Goal: Entertainment & Leisure: Consume media (video, audio)

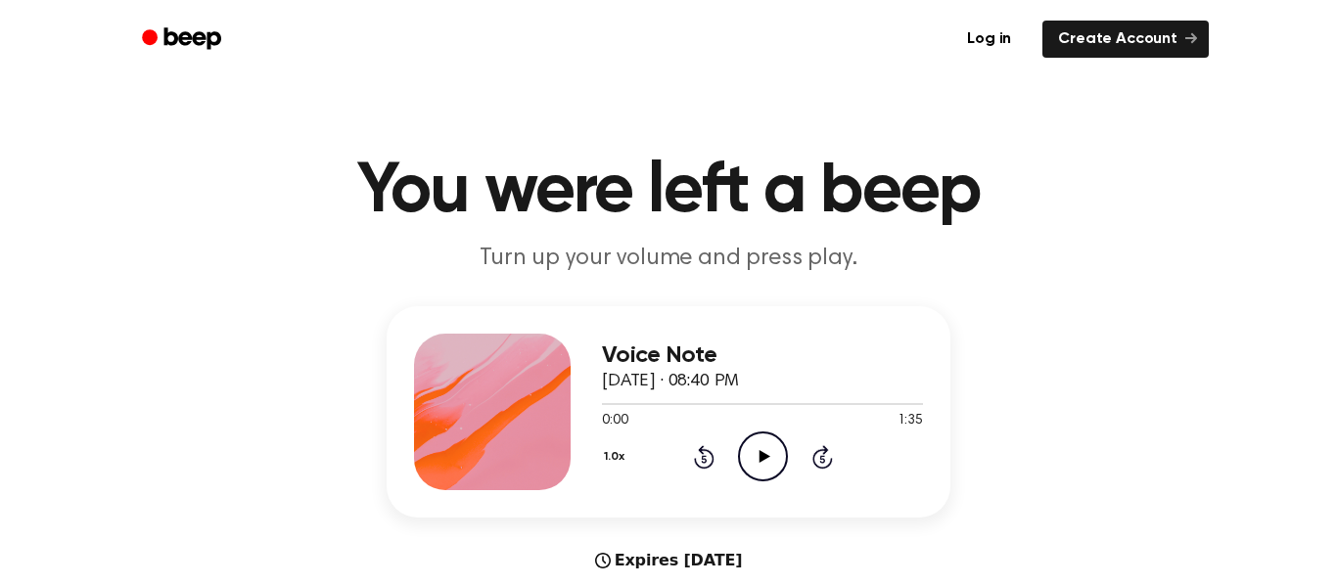
click at [735, 455] on div "1.0x Rewind 5 seconds Play Audio Skip 5 seconds" at bounding box center [762, 457] width 321 height 50
click at [775, 455] on icon "Play Audio" at bounding box center [763, 457] width 50 height 50
click at [762, 455] on icon "Pause Audio" at bounding box center [763, 457] width 50 height 50
click at [696, 454] on icon "Rewind 5 seconds" at bounding box center [704, 456] width 22 height 25
click at [778, 476] on icon "Play Audio" at bounding box center [763, 457] width 50 height 50
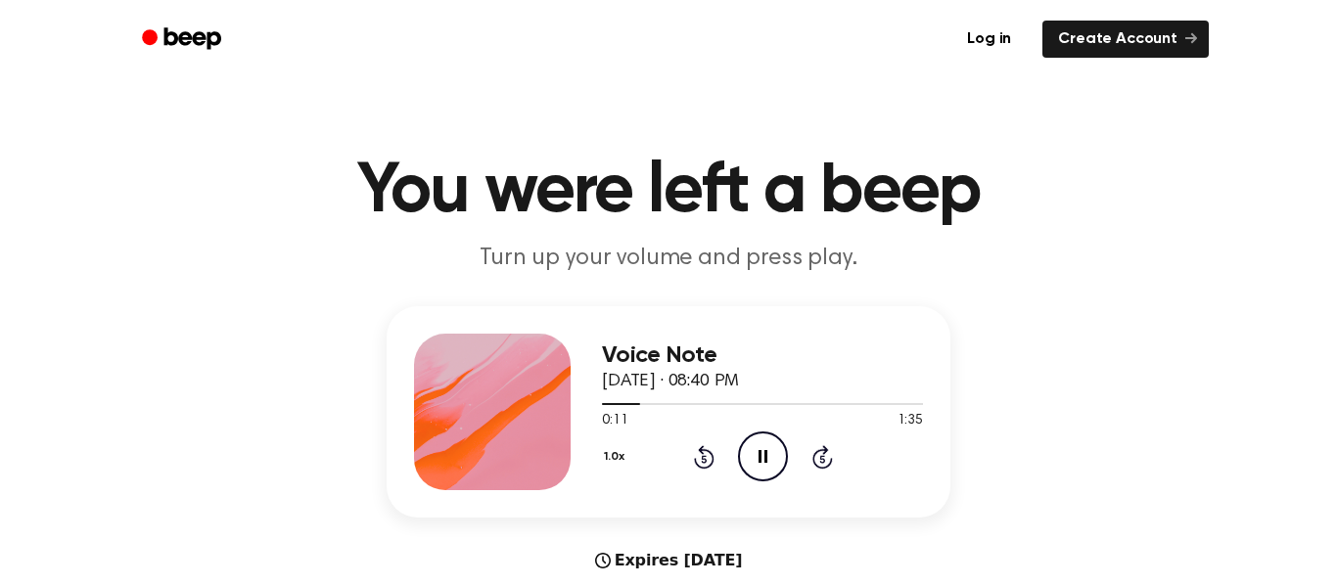
click at [764, 454] on icon at bounding box center [762, 456] width 9 height 13
click at [764, 454] on icon at bounding box center [763, 456] width 11 height 13
click at [764, 454] on icon at bounding box center [762, 456] width 9 height 13
click at [709, 459] on icon "Rewind 5 seconds" at bounding box center [704, 456] width 22 height 25
click at [748, 457] on icon "Play Audio" at bounding box center [763, 457] width 50 height 50
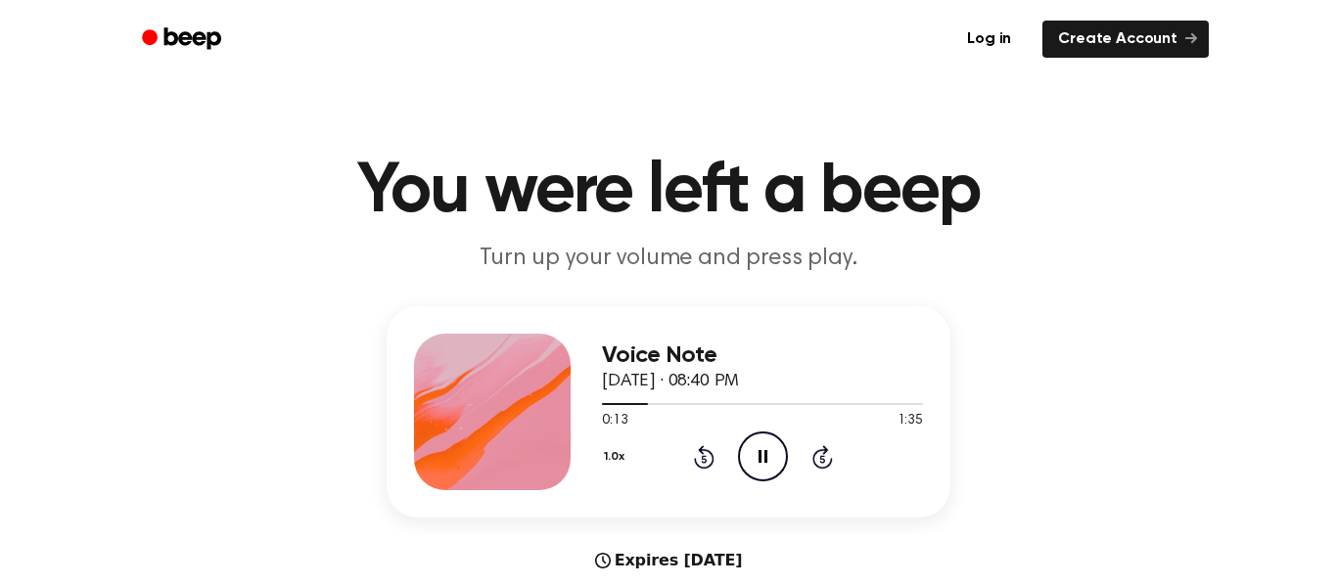
click at [748, 457] on icon "Pause Audio" at bounding box center [763, 457] width 50 height 50
click at [748, 457] on icon "Play Audio" at bounding box center [763, 457] width 50 height 50
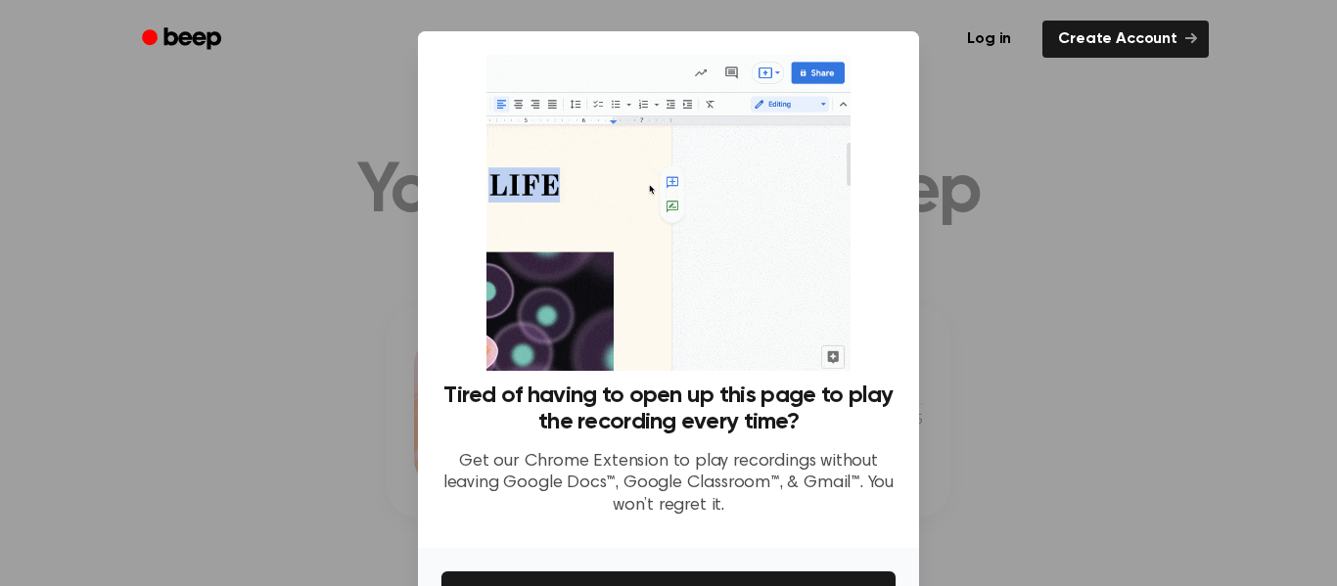
click at [1166, 126] on div at bounding box center [668, 293] width 1337 height 586
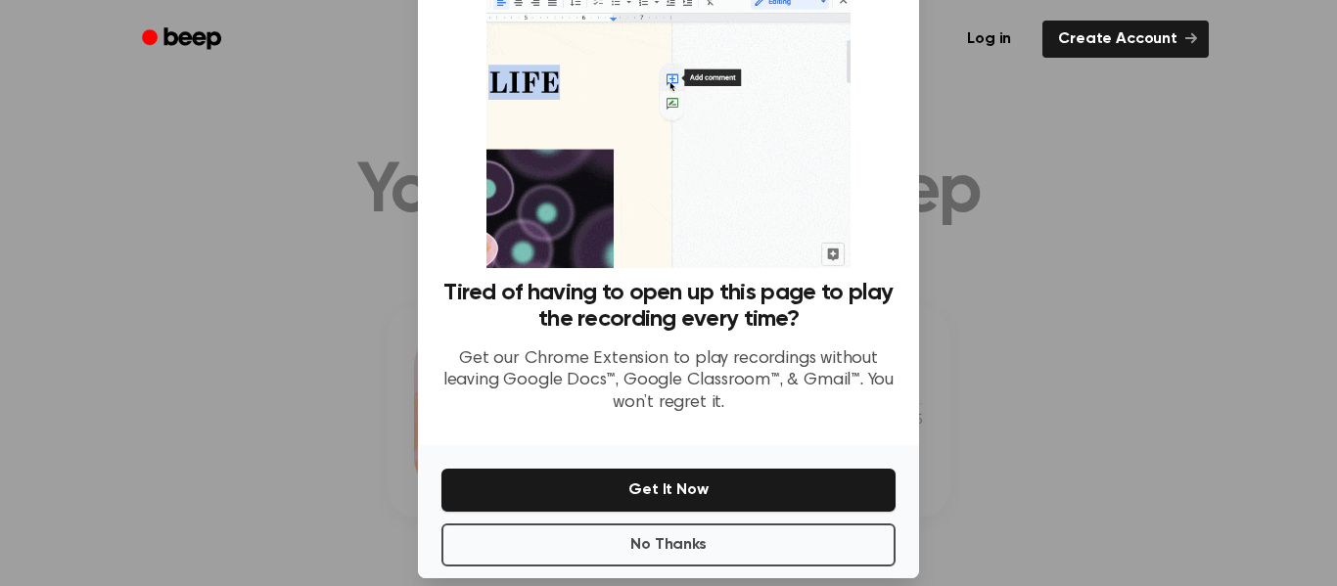
scroll to position [126, 0]
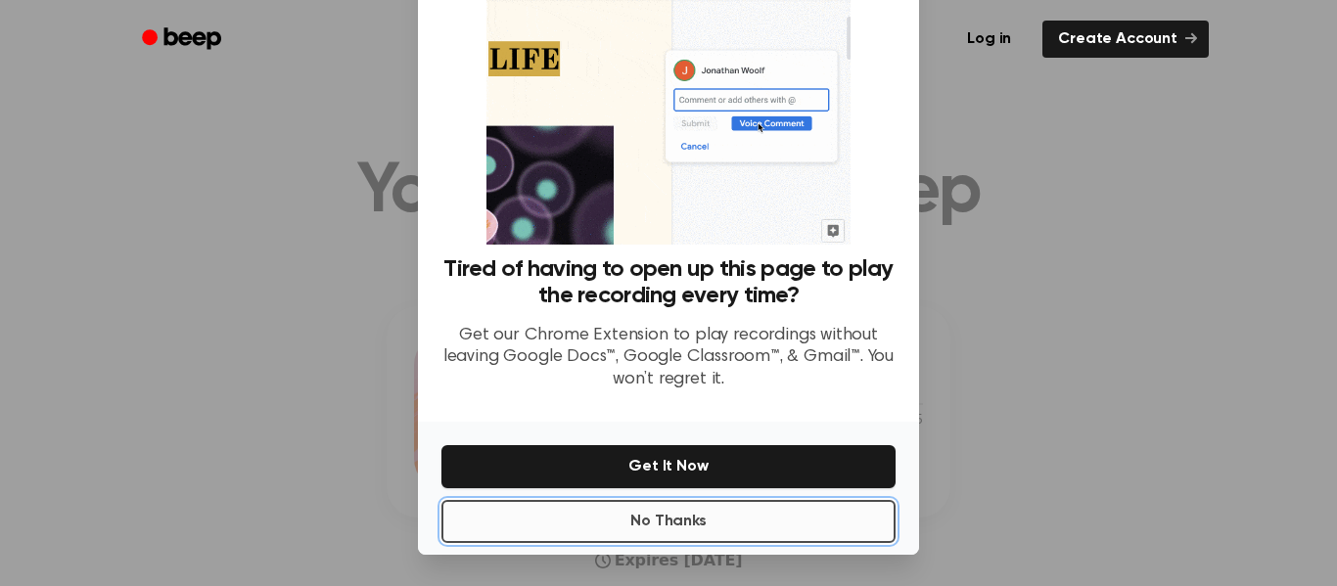
click at [651, 513] on button "No Thanks" at bounding box center [668, 521] width 454 height 43
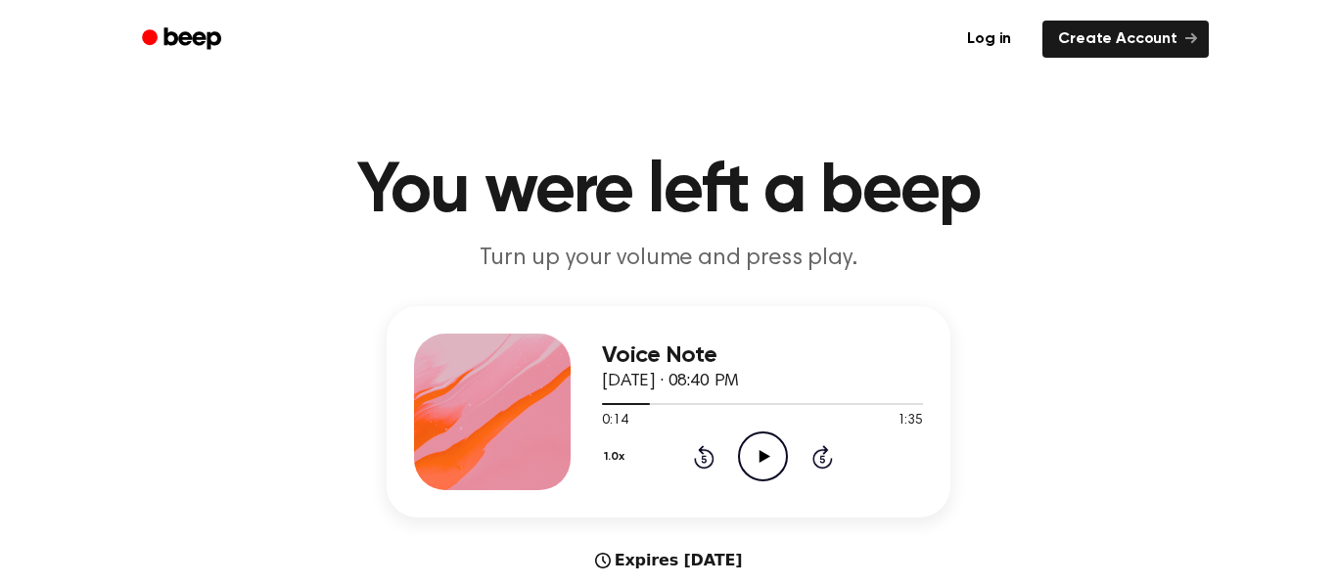
click at [764, 469] on icon "Play Audio" at bounding box center [763, 457] width 50 height 50
click at [704, 461] on icon "Rewind 5 seconds" at bounding box center [704, 456] width 22 height 25
click at [749, 460] on icon "Pause Audio" at bounding box center [763, 457] width 50 height 50
click at [749, 460] on icon "Play Audio" at bounding box center [763, 457] width 50 height 50
click at [758, 457] on icon at bounding box center [762, 456] width 9 height 13
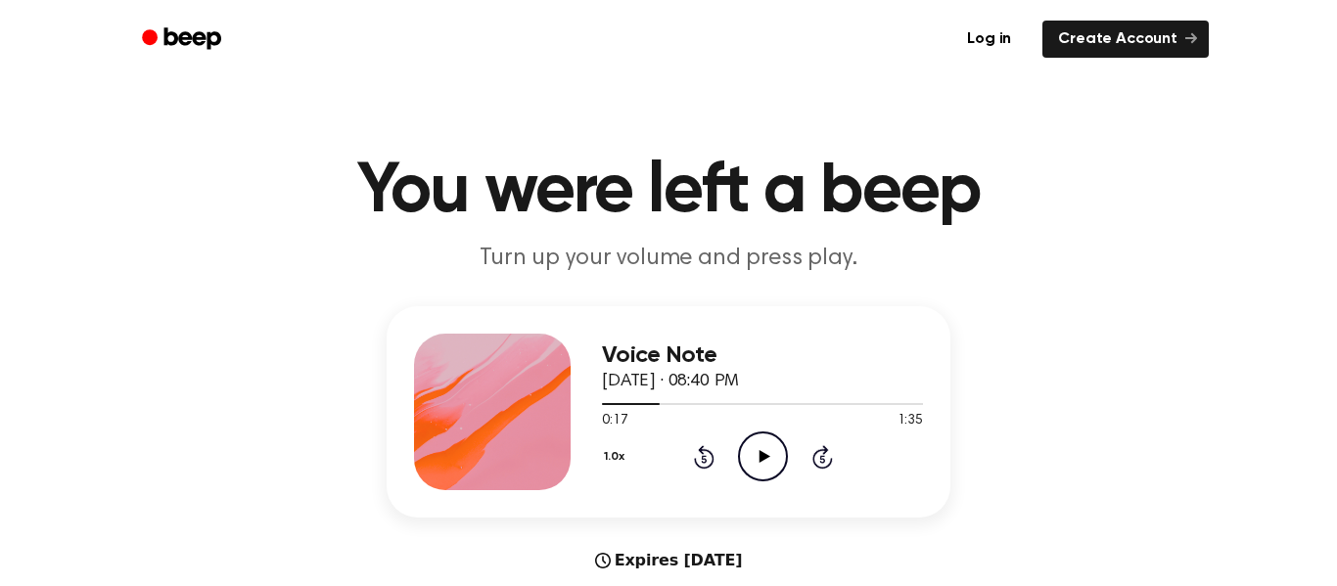
click at [758, 457] on icon at bounding box center [763, 456] width 11 height 13
click at [759, 455] on icon at bounding box center [762, 456] width 9 height 13
click at [759, 455] on icon at bounding box center [763, 456] width 11 height 13
click at [759, 455] on icon at bounding box center [762, 456] width 9 height 13
click at [759, 455] on icon at bounding box center [763, 456] width 11 height 13
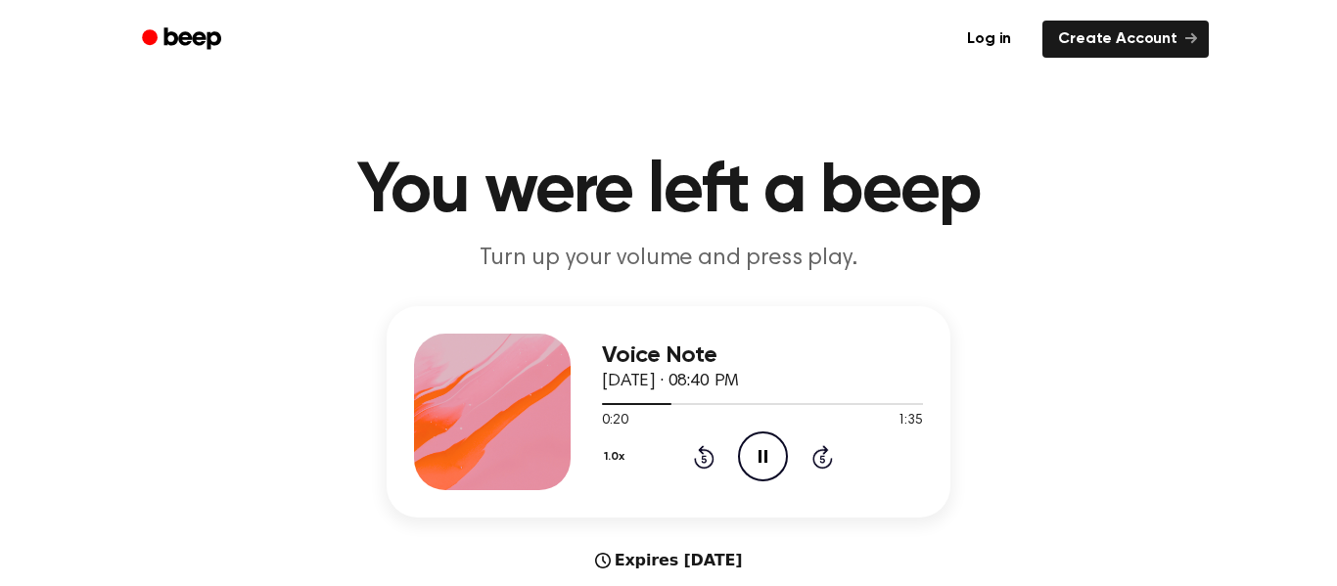
click at [708, 460] on icon "Rewind 5 seconds" at bounding box center [704, 456] width 22 height 25
click at [759, 455] on icon at bounding box center [762, 456] width 9 height 13
click at [759, 455] on icon at bounding box center [763, 456] width 11 height 13
click at [759, 455] on icon at bounding box center [762, 456] width 9 height 13
click at [759, 455] on icon at bounding box center [763, 456] width 11 height 13
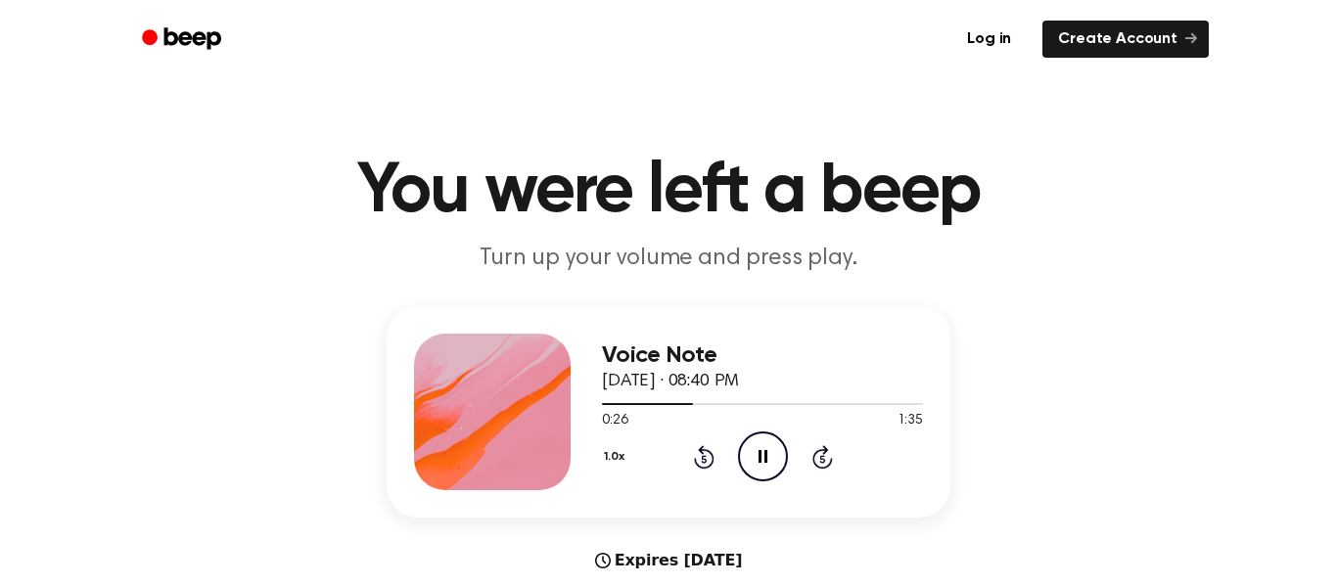
click at [707, 457] on icon "Rewind 5 seconds" at bounding box center [704, 456] width 22 height 25
click at [744, 456] on icon "Pause Audio" at bounding box center [763, 457] width 50 height 50
click at [744, 456] on icon "Play Audio" at bounding box center [763, 457] width 50 height 50
click at [762, 454] on icon "Pause Audio" at bounding box center [763, 457] width 50 height 50
click at [762, 454] on icon at bounding box center [763, 456] width 11 height 13
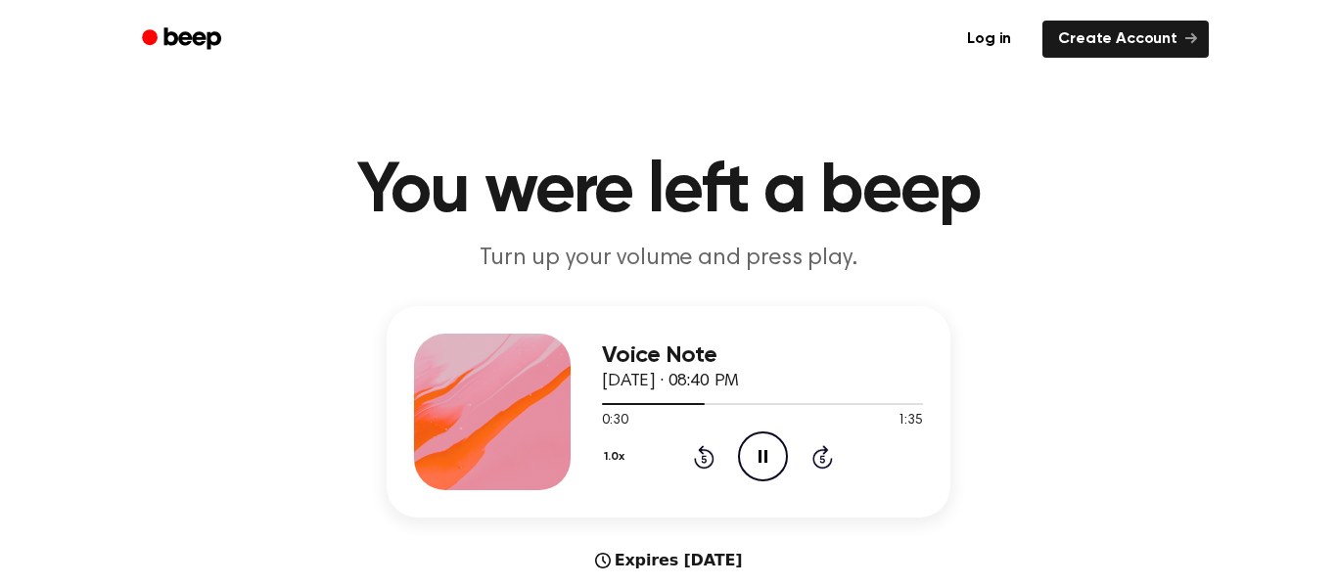
click at [762, 454] on icon "Pause Audio" at bounding box center [763, 457] width 50 height 50
click at [708, 455] on icon "Rewind 5 seconds" at bounding box center [704, 456] width 22 height 25
click at [752, 461] on icon "Play Audio" at bounding box center [763, 457] width 50 height 50
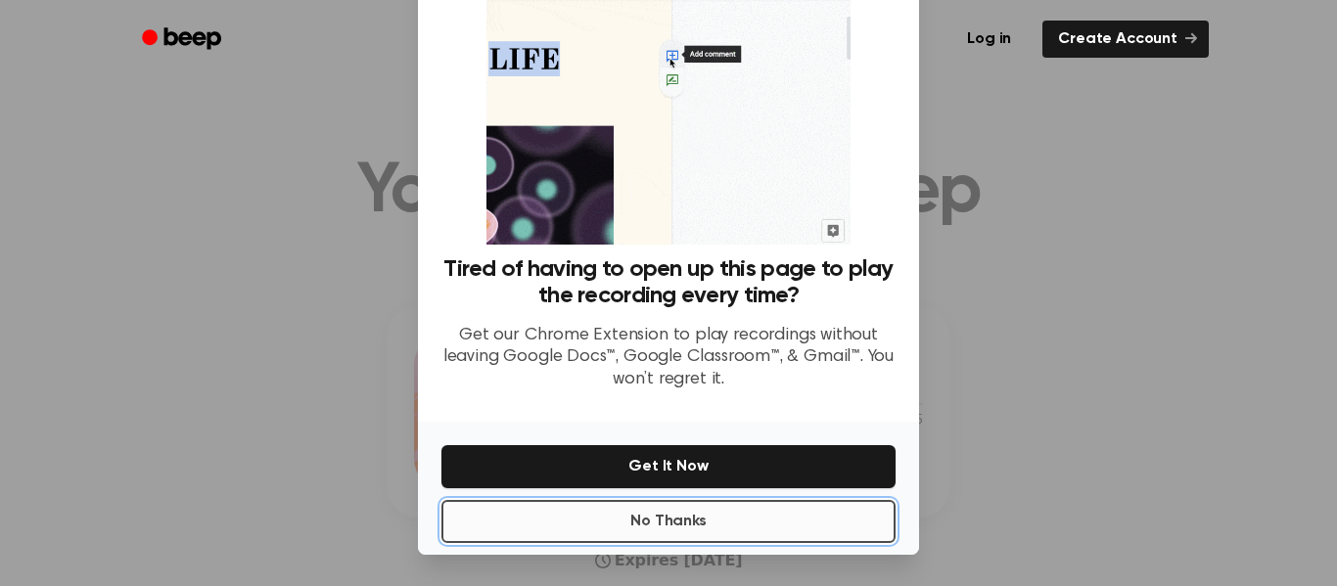
click at [781, 528] on button "No Thanks" at bounding box center [668, 521] width 454 height 43
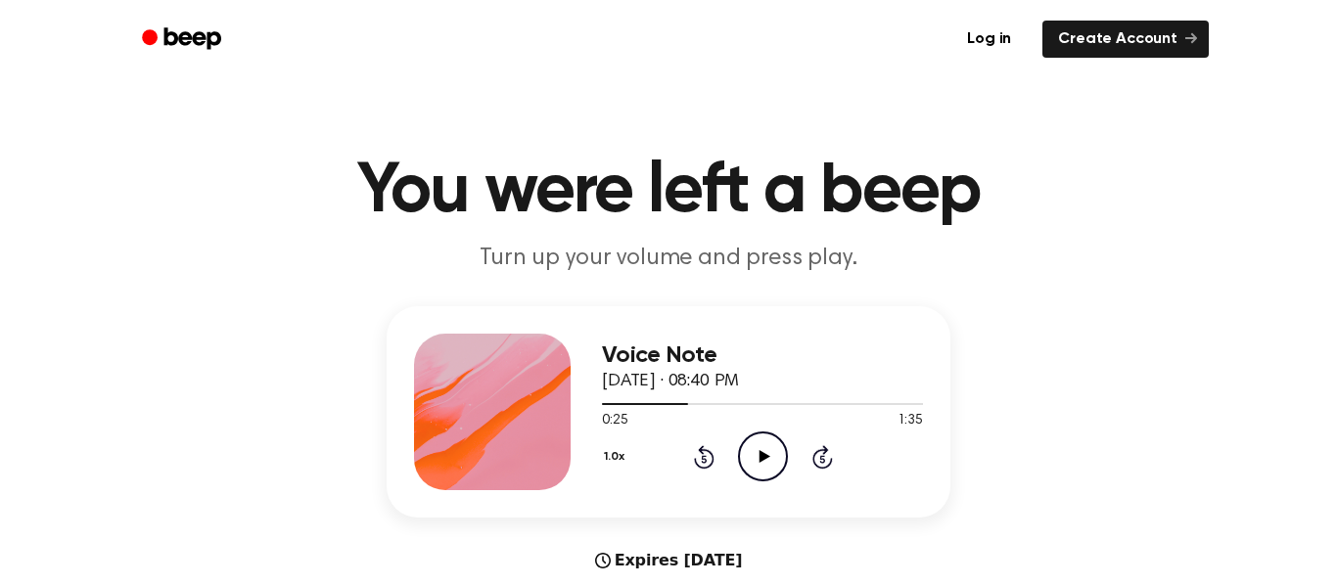
click at [770, 444] on icon "Play Audio" at bounding box center [763, 457] width 50 height 50
click at [770, 444] on icon "Pause Audio" at bounding box center [763, 457] width 50 height 50
click at [770, 444] on icon "Play Audio" at bounding box center [763, 457] width 50 height 50
click at [768, 445] on icon "Pause Audio" at bounding box center [763, 457] width 50 height 50
click at [713, 457] on icon at bounding box center [704, 456] width 21 height 23
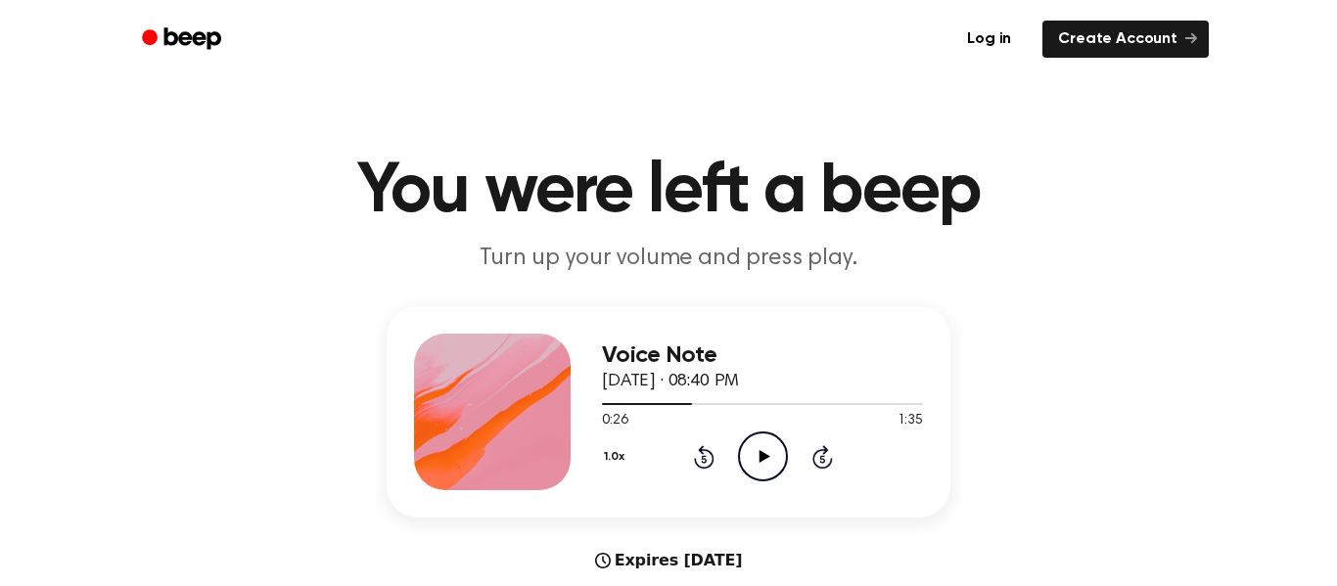
click at [747, 456] on icon "Play Audio" at bounding box center [763, 457] width 50 height 50
click at [765, 455] on icon at bounding box center [762, 456] width 9 height 13
click at [765, 455] on icon at bounding box center [763, 456] width 11 height 13
click at [765, 455] on icon at bounding box center [762, 456] width 9 height 13
click at [765, 455] on icon at bounding box center [763, 456] width 11 height 13
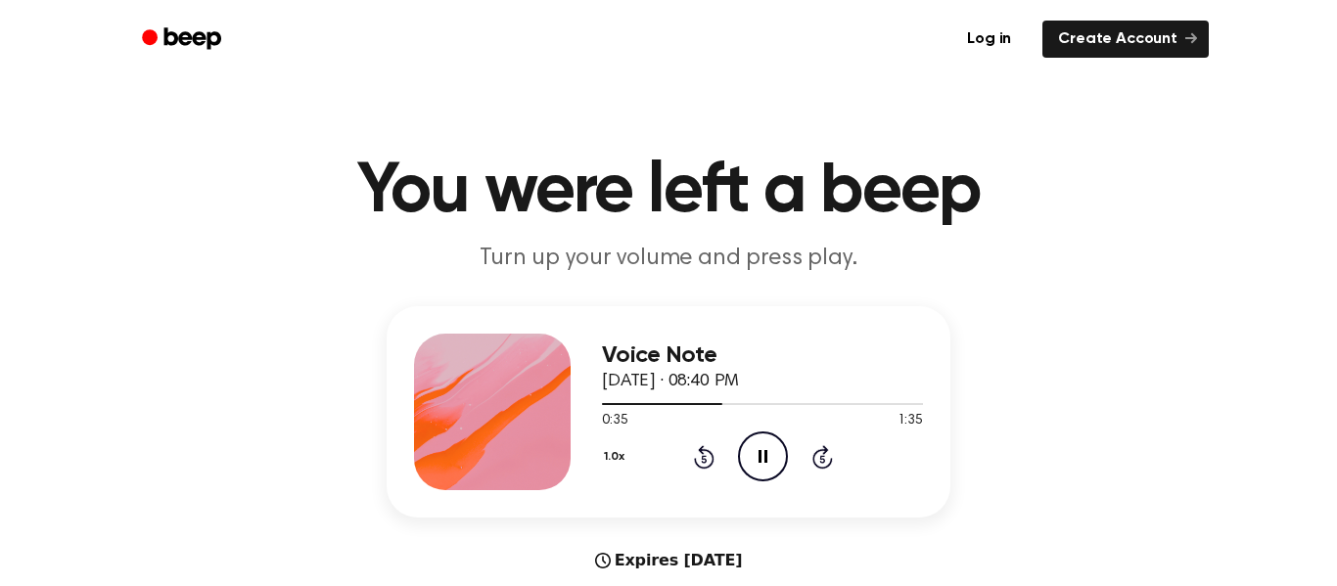
click at [765, 455] on icon at bounding box center [762, 456] width 9 height 13
click at [765, 455] on icon at bounding box center [763, 456] width 11 height 13
click at [765, 455] on icon at bounding box center [762, 456] width 9 height 13
click at [765, 455] on icon at bounding box center [763, 456] width 11 height 13
click at [705, 458] on icon "Rewind 5 seconds" at bounding box center [704, 456] width 22 height 25
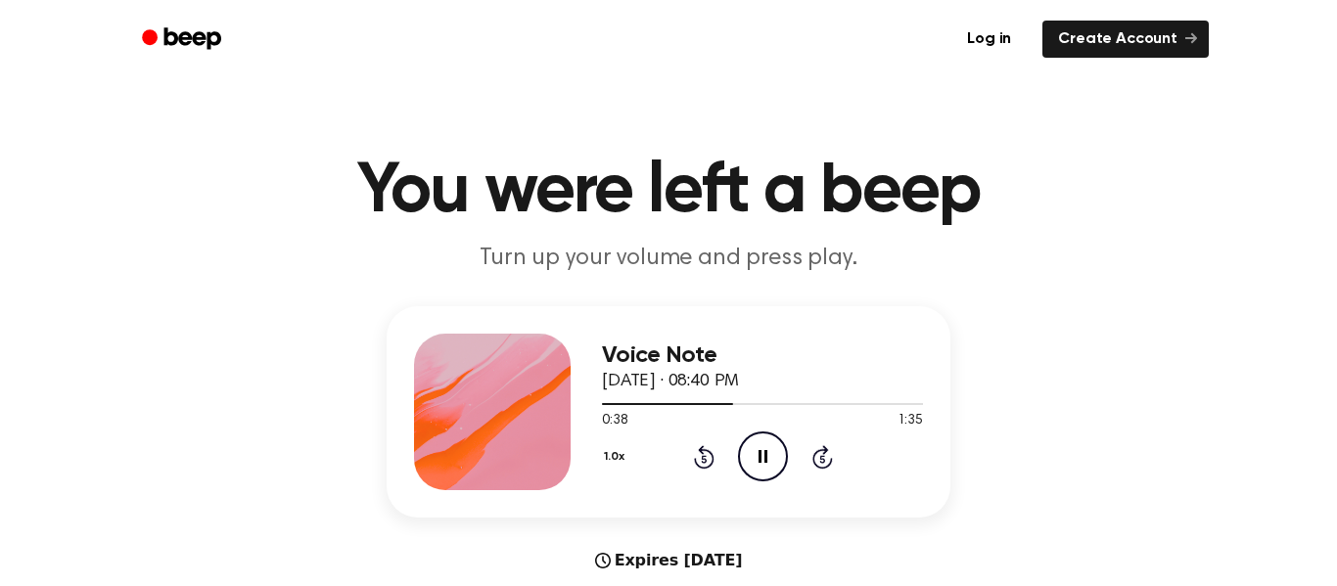
click at [739, 459] on circle at bounding box center [763, 457] width 48 height 48
click at [756, 457] on icon "Pause Audio" at bounding box center [763, 457] width 50 height 50
click at [756, 457] on icon "Play Audio" at bounding box center [763, 457] width 50 height 50
click at [756, 457] on icon "Pause Audio" at bounding box center [763, 457] width 50 height 50
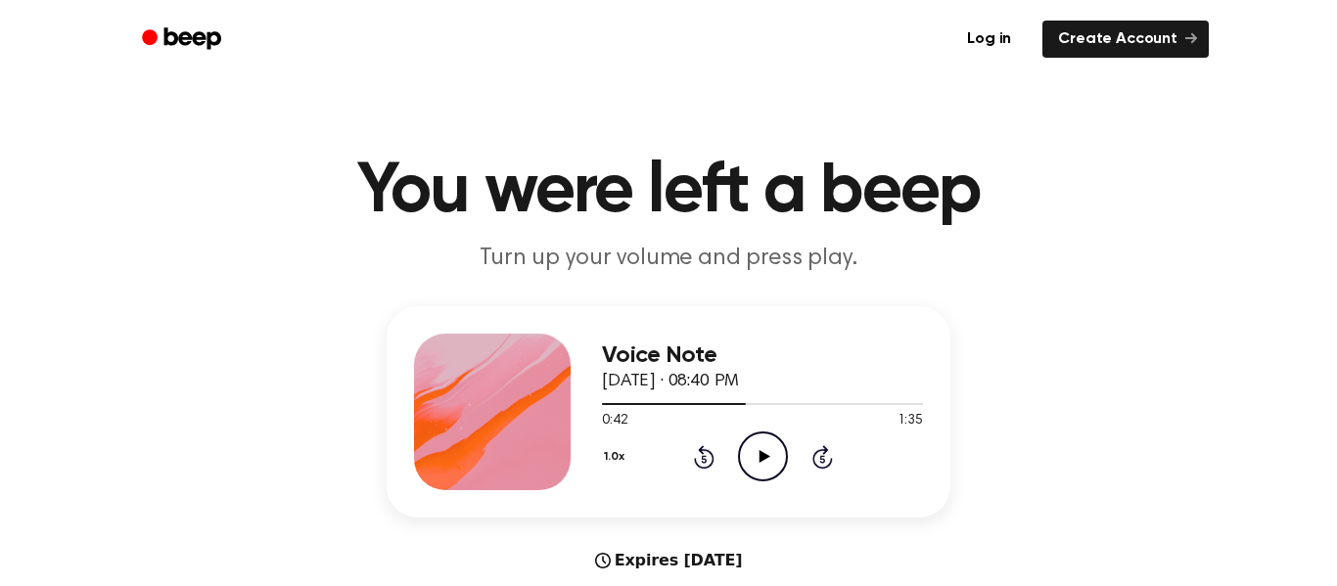
click at [756, 457] on icon "Play Audio" at bounding box center [763, 457] width 50 height 50
click at [716, 453] on div "1.0x Rewind 5 seconds Pause Audio Skip 5 seconds" at bounding box center [762, 457] width 321 height 50
click at [705, 454] on icon "Rewind 5 seconds" at bounding box center [704, 456] width 22 height 25
click at [751, 448] on icon "Pause Audio" at bounding box center [763, 457] width 50 height 50
click at [751, 448] on icon "Play Audio" at bounding box center [763, 457] width 50 height 50
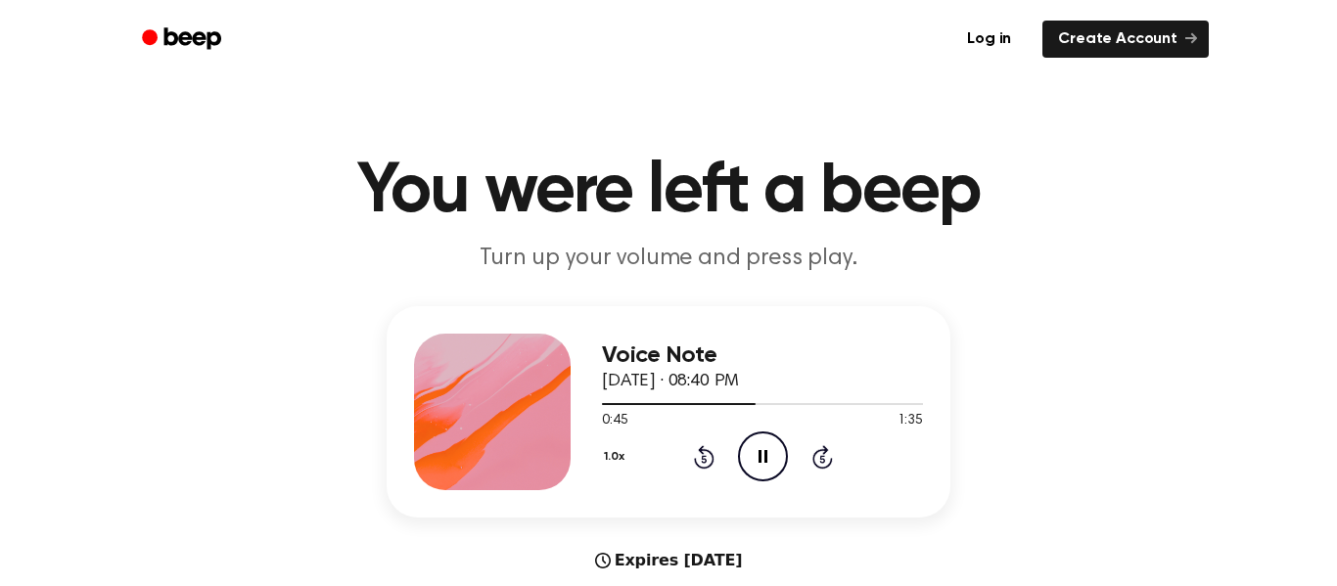
click at [751, 448] on icon "Pause Audio" at bounding box center [763, 457] width 50 height 50
click at [751, 448] on icon "Play Audio" at bounding box center [763, 457] width 50 height 50
click at [708, 454] on icon "Rewind 5 seconds" at bounding box center [704, 456] width 22 height 25
click at [756, 456] on icon "Pause Audio" at bounding box center [763, 457] width 50 height 50
click at [756, 456] on icon "Play Audio" at bounding box center [763, 457] width 50 height 50
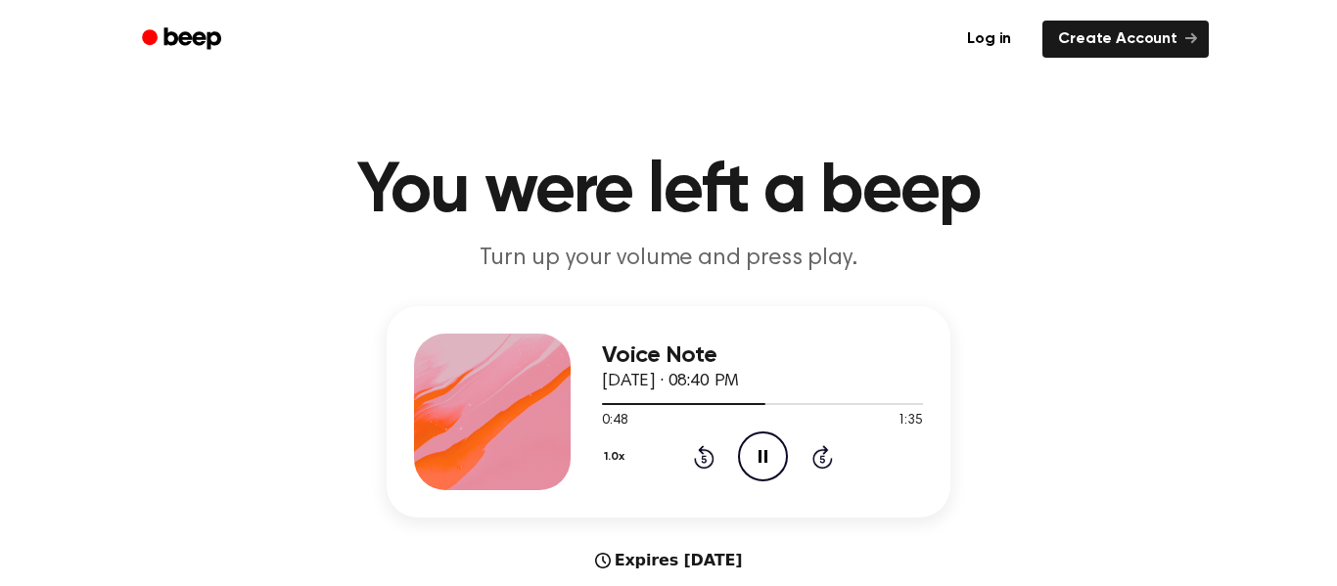
click at [710, 459] on icon "Rewind 5 seconds" at bounding box center [704, 456] width 22 height 25
click at [759, 453] on icon at bounding box center [762, 456] width 9 height 13
click at [759, 453] on icon at bounding box center [763, 456] width 11 height 13
click at [759, 453] on icon at bounding box center [762, 456] width 9 height 13
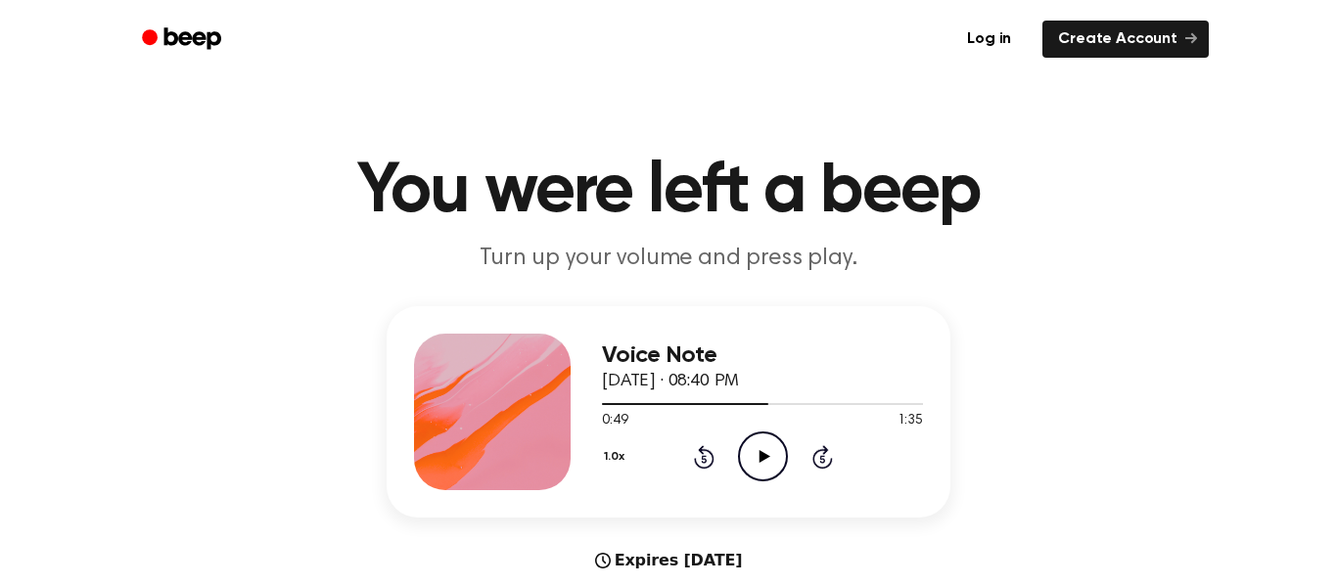
click at [759, 453] on icon at bounding box center [763, 456] width 11 height 13
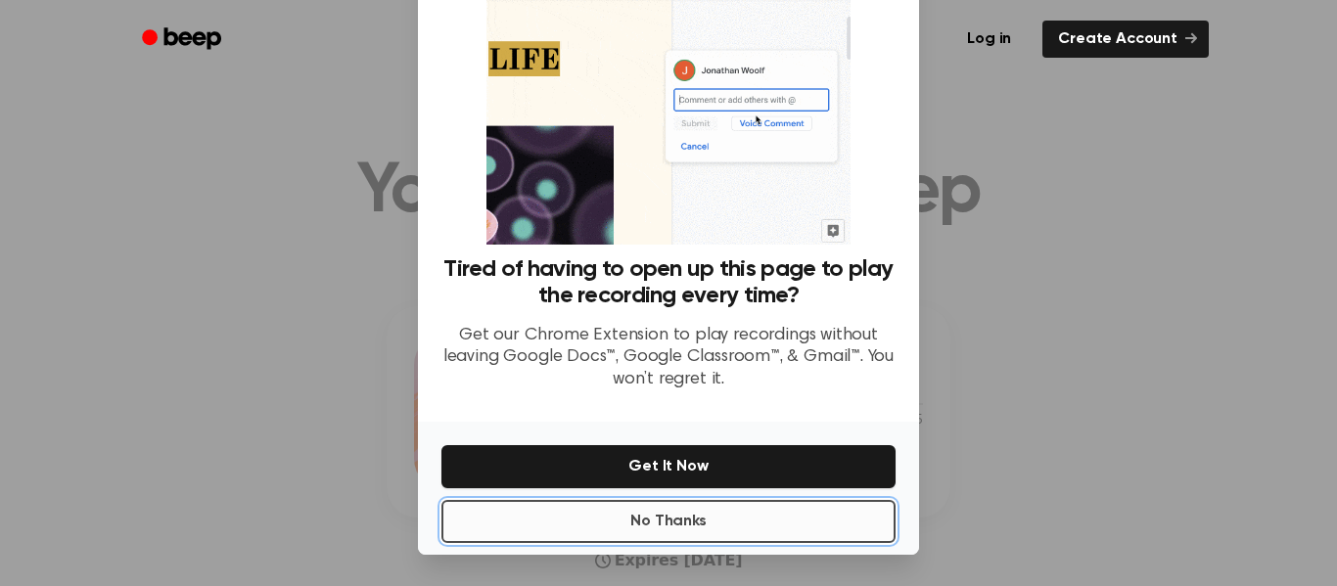
click at [659, 527] on button "No Thanks" at bounding box center [668, 521] width 454 height 43
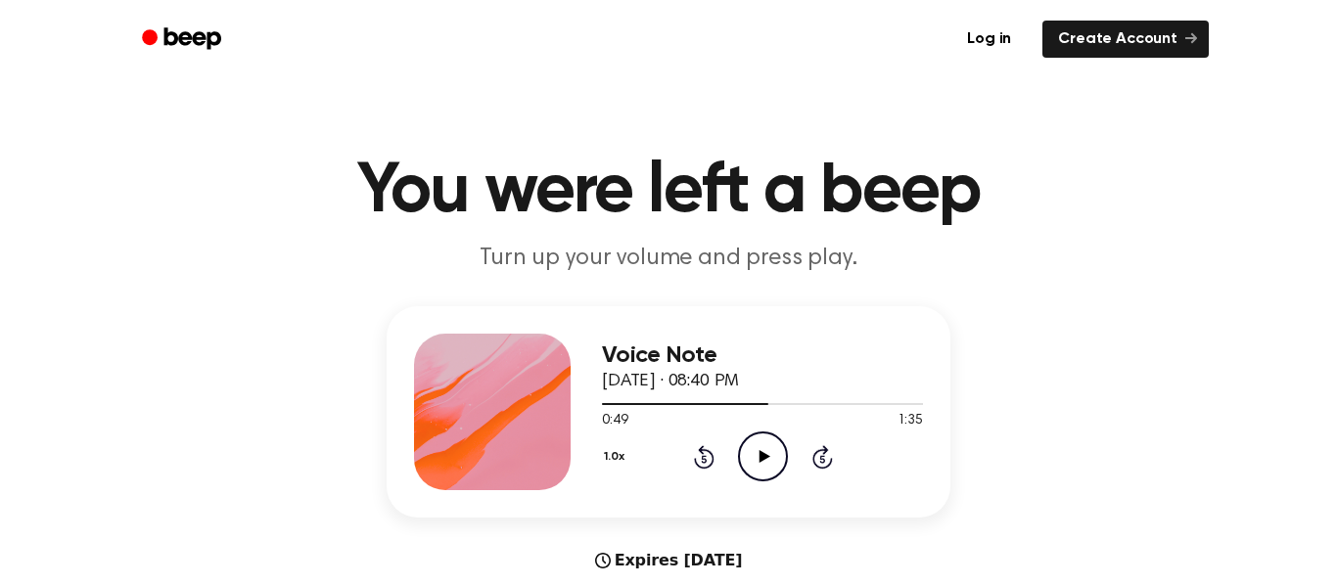
click at [703, 452] on icon at bounding box center [704, 456] width 21 height 23
click at [774, 461] on icon "Play Audio" at bounding box center [763, 457] width 50 height 50
click at [774, 461] on icon "Pause Audio" at bounding box center [763, 457] width 50 height 50
click at [774, 461] on icon "Play Audio" at bounding box center [763, 457] width 50 height 50
click at [767, 461] on icon "Pause Audio" at bounding box center [763, 457] width 50 height 50
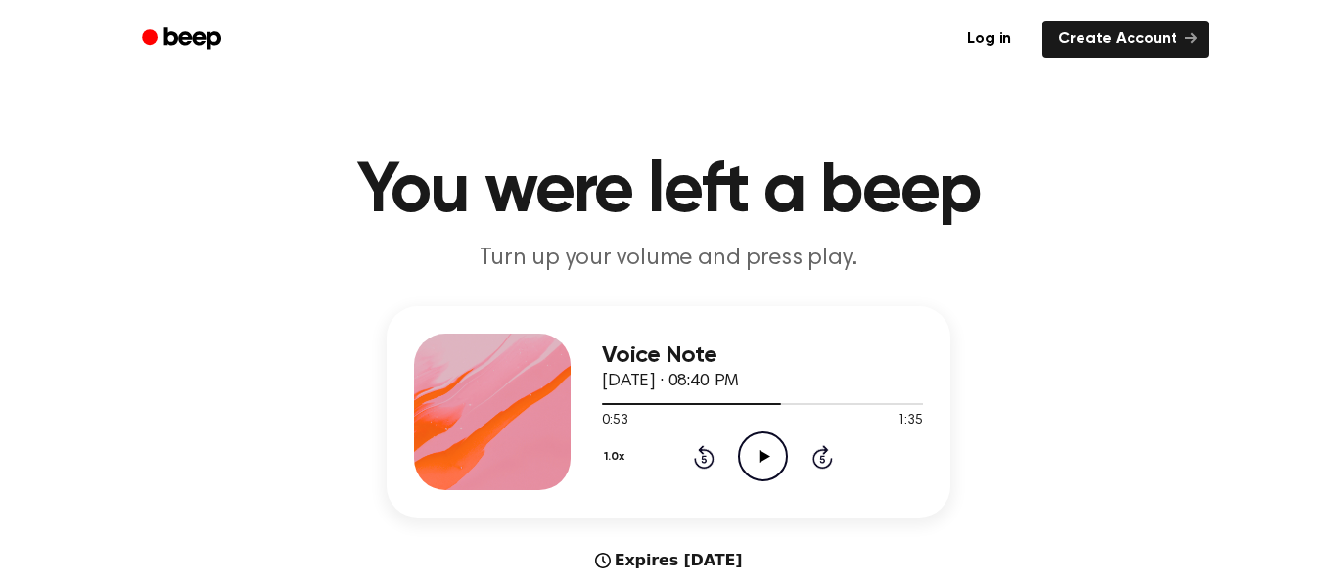
click at [767, 461] on icon "Play Audio" at bounding box center [763, 457] width 50 height 50
click at [761, 446] on icon "Pause Audio" at bounding box center [763, 457] width 50 height 50
click at [761, 446] on icon "Play Audio" at bounding box center [763, 457] width 50 height 50
click at [761, 446] on icon "Pause Audio" at bounding box center [763, 457] width 50 height 50
click at [761, 446] on icon "Play Audio" at bounding box center [763, 457] width 50 height 50
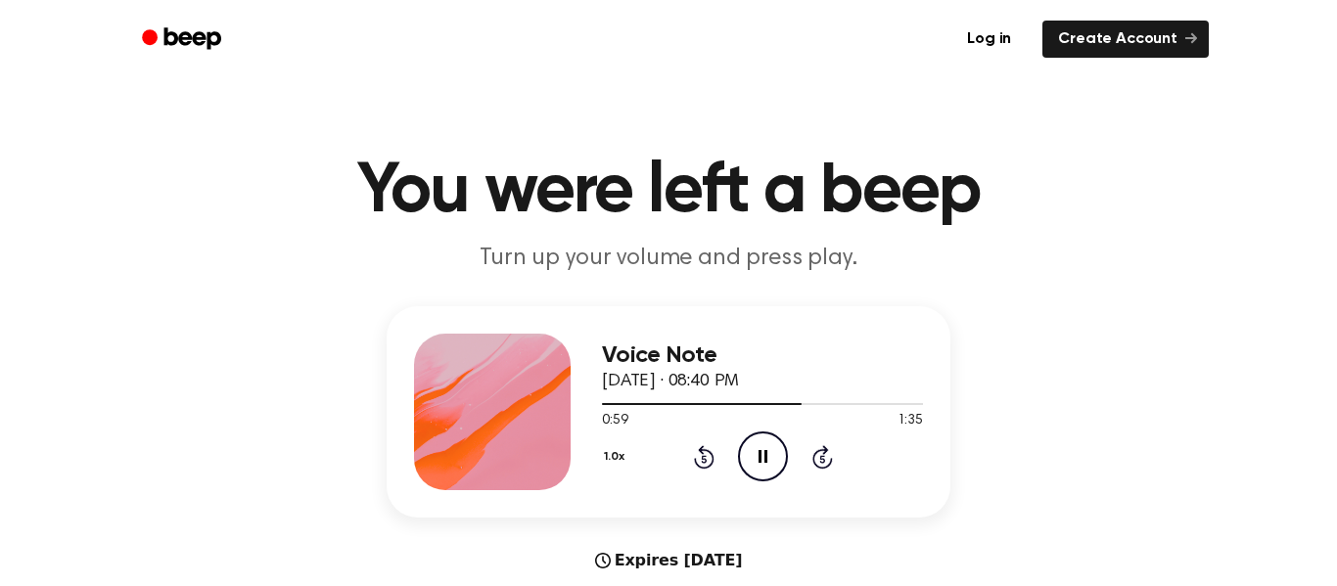
click at [704, 458] on icon "Rewind 5 seconds" at bounding box center [704, 456] width 22 height 25
click at [701, 456] on icon at bounding box center [703, 459] width 5 height 8
click at [709, 451] on icon at bounding box center [704, 456] width 21 height 23
click at [762, 453] on icon "Pause Audio" at bounding box center [763, 457] width 50 height 50
click at [762, 453] on icon at bounding box center [763, 456] width 11 height 13
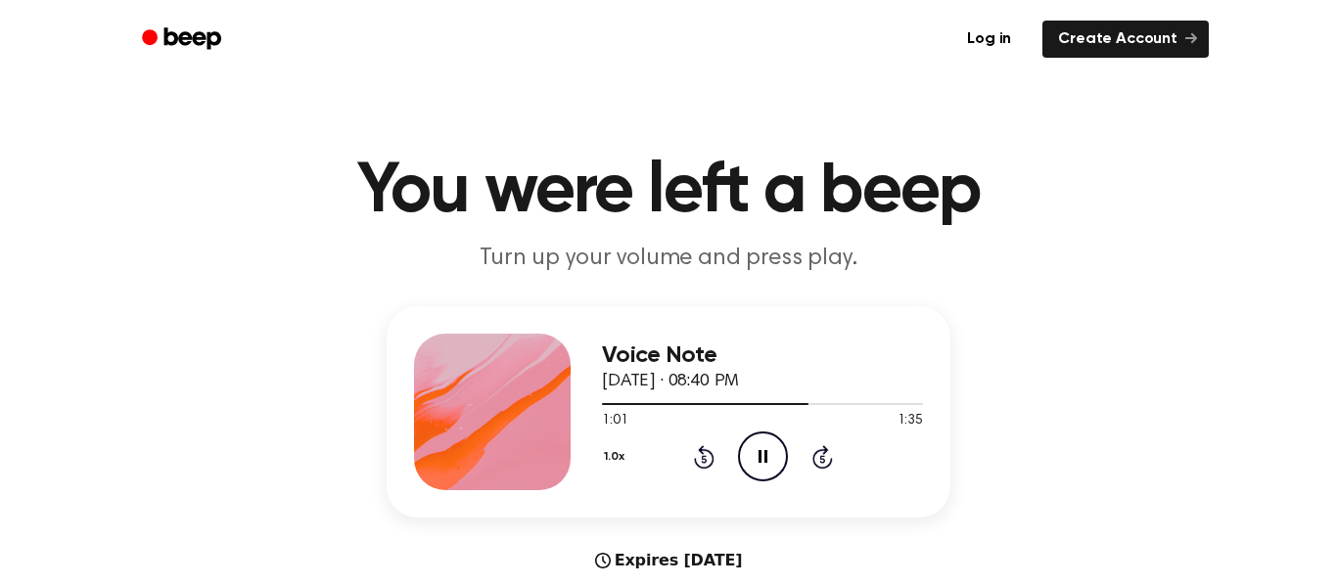
click at [687, 454] on div "1.0x Rewind 5 seconds Pause Audio Skip 5 seconds" at bounding box center [762, 457] width 321 height 50
click at [697, 451] on icon "Rewind 5 seconds" at bounding box center [704, 456] width 22 height 25
click at [769, 444] on icon "Pause Audio" at bounding box center [763, 457] width 50 height 50
click at [769, 444] on icon "Play Audio" at bounding box center [763, 457] width 50 height 50
click at [697, 453] on icon "Rewind 5 seconds" at bounding box center [704, 456] width 22 height 25
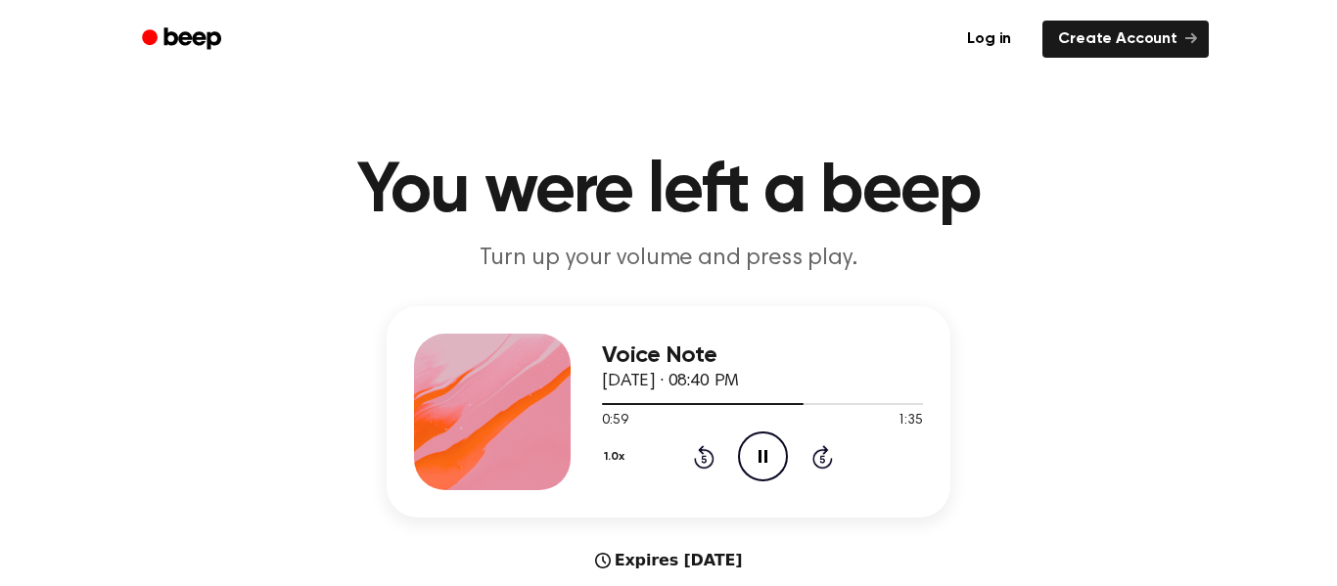
click at [763, 452] on icon "Pause Audio" at bounding box center [763, 457] width 50 height 50
click at [763, 452] on icon "Play Audio" at bounding box center [763, 457] width 50 height 50
click at [760, 451] on icon "Pause Audio" at bounding box center [763, 457] width 50 height 50
click at [760, 451] on icon "Play Audio" at bounding box center [763, 457] width 50 height 50
click at [760, 451] on icon "Pause Audio" at bounding box center [763, 457] width 50 height 50
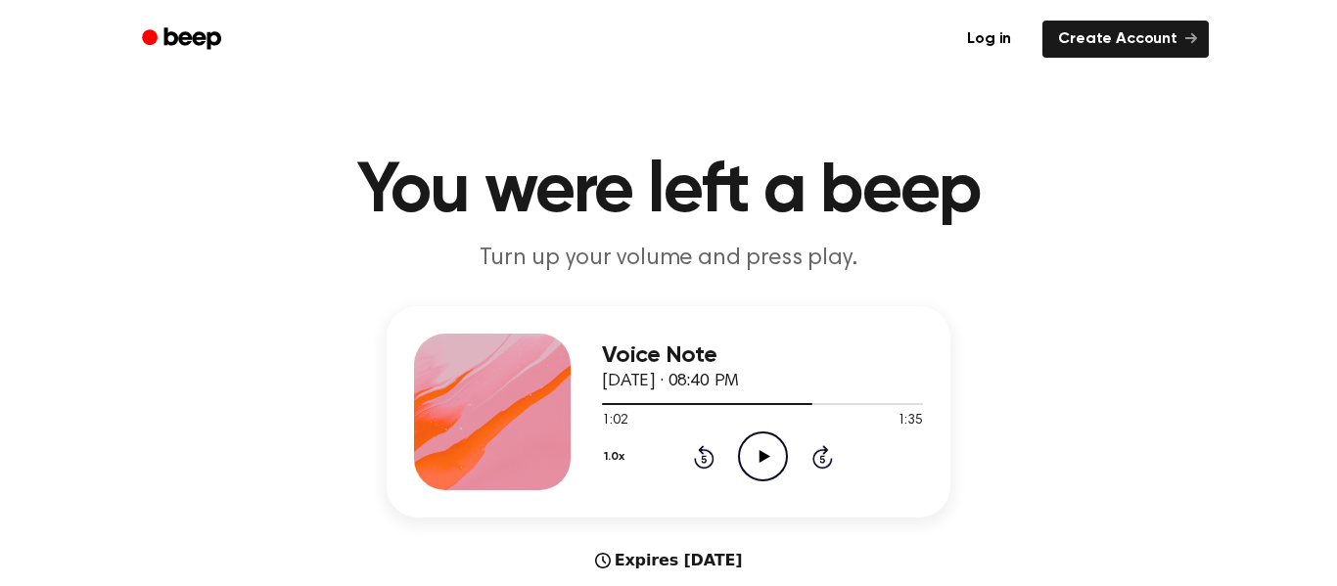
click at [702, 457] on icon at bounding box center [703, 459] width 5 height 8
click at [760, 461] on icon at bounding box center [763, 456] width 11 height 13
click at [760, 461] on icon "Pause Audio" at bounding box center [763, 457] width 50 height 50
click at [760, 461] on icon at bounding box center [763, 456] width 11 height 13
click at [760, 461] on icon "Pause Audio" at bounding box center [763, 457] width 50 height 50
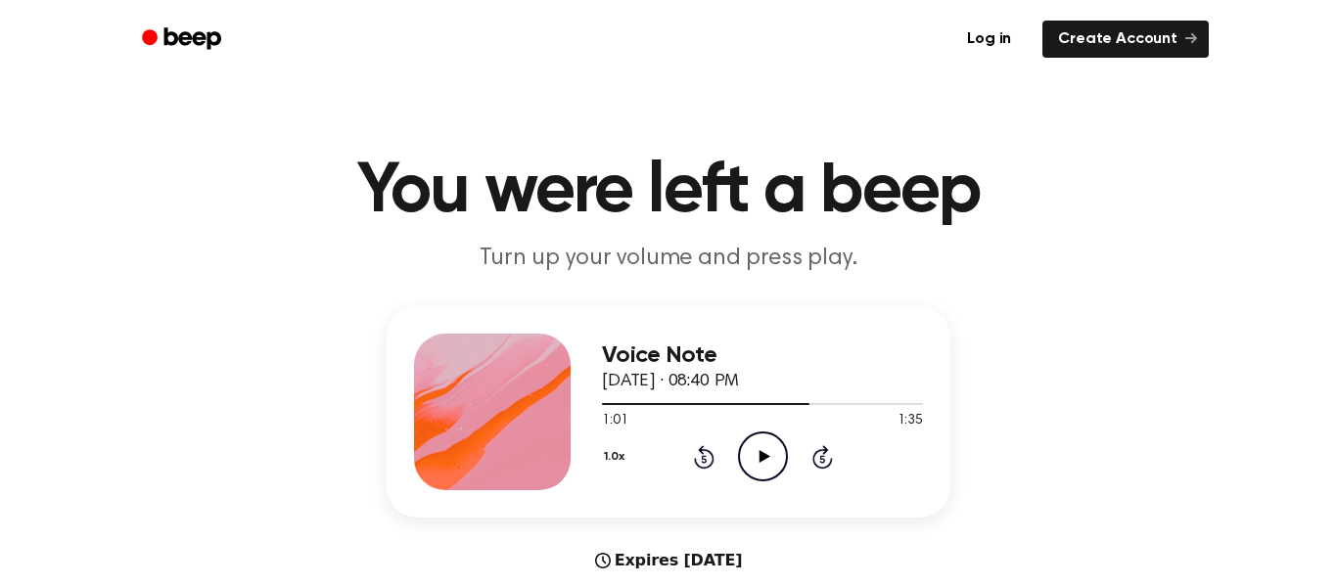
click at [760, 461] on icon at bounding box center [763, 456] width 11 height 13
click at [760, 461] on icon "Pause Audio" at bounding box center [763, 457] width 50 height 50
click at [760, 461] on icon at bounding box center [763, 456] width 11 height 13
click at [760, 461] on icon "Pause Audio" at bounding box center [763, 457] width 50 height 50
click at [760, 461] on icon at bounding box center [763, 456] width 11 height 13
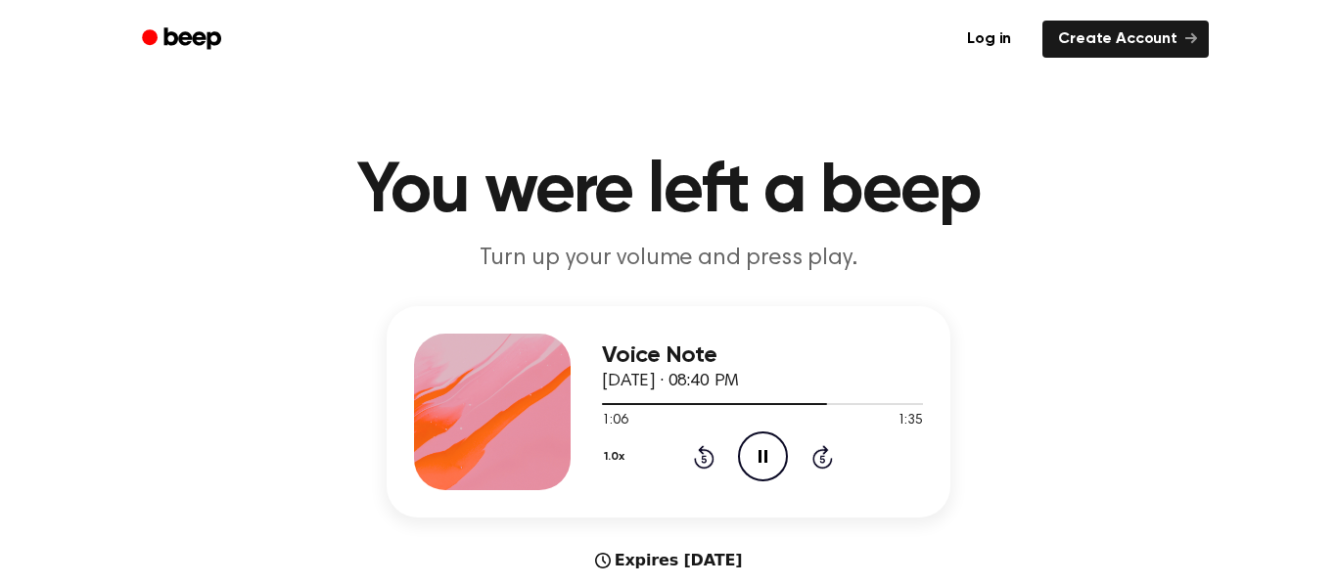
click at [695, 450] on icon "Rewind 5 seconds" at bounding box center [704, 456] width 22 height 25
click at [758, 446] on icon "Pause Audio" at bounding box center [763, 457] width 50 height 50
click at [758, 446] on icon "Play Audio" at bounding box center [763, 457] width 50 height 50
click at [771, 457] on icon "Pause Audio" at bounding box center [763, 457] width 50 height 50
click at [771, 457] on icon "Play Audio" at bounding box center [763, 457] width 50 height 50
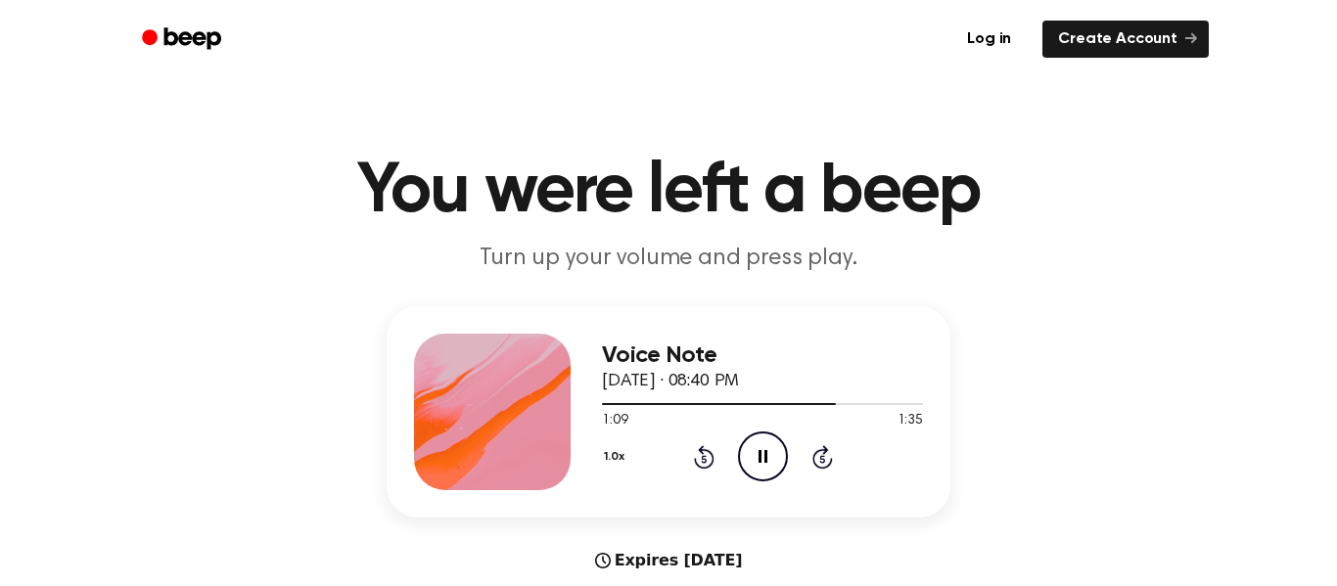
click at [694, 451] on icon "Rewind 5 seconds" at bounding box center [704, 456] width 22 height 25
click at [769, 451] on icon "Pause Audio" at bounding box center [763, 457] width 50 height 50
click at [769, 451] on icon "Play Audio" at bounding box center [763, 457] width 50 height 50
click at [769, 451] on icon "Pause Audio" at bounding box center [763, 457] width 50 height 50
click at [769, 451] on icon "Play Audio" at bounding box center [763, 457] width 50 height 50
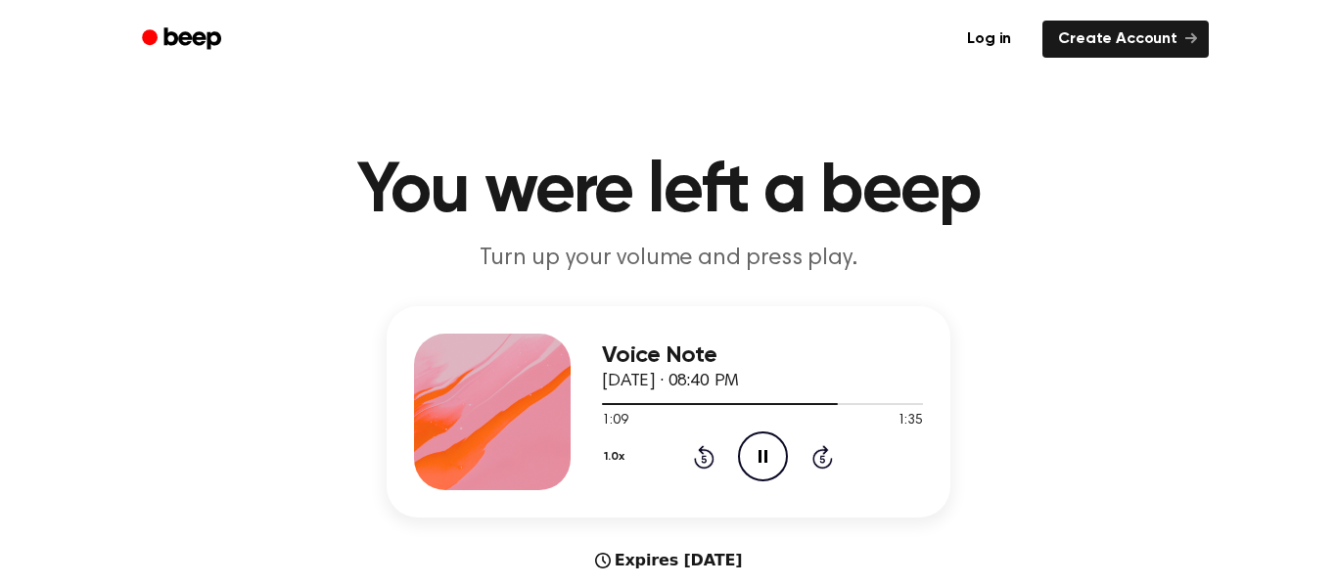
click at [718, 454] on div "1.0x Rewind 5 seconds Pause Audio Skip 5 seconds" at bounding box center [762, 457] width 321 height 50
click at [711, 454] on icon at bounding box center [704, 456] width 21 height 23
click at [759, 445] on icon "Pause Audio" at bounding box center [763, 457] width 50 height 50
click at [707, 449] on icon at bounding box center [704, 456] width 21 height 23
click at [760, 461] on icon at bounding box center [763, 456] width 11 height 13
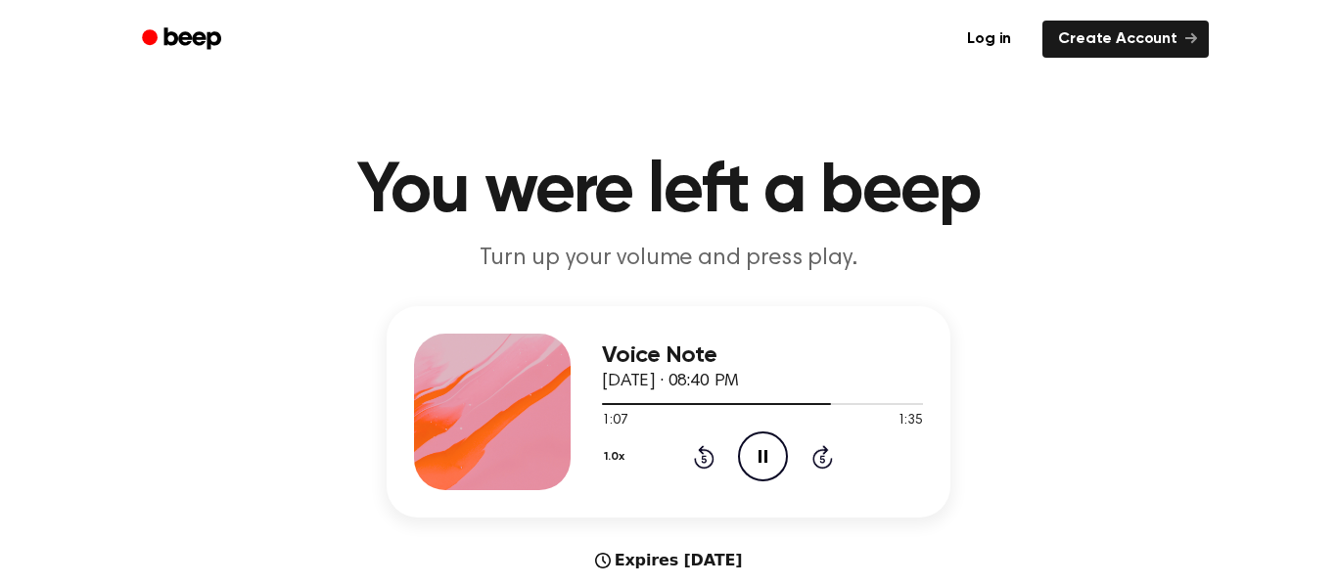
click at [760, 461] on icon at bounding box center [762, 456] width 9 height 13
click at [775, 455] on icon "Play Audio" at bounding box center [763, 457] width 50 height 50
click at [776, 454] on icon "Pause Audio" at bounding box center [763, 457] width 50 height 50
click at [776, 454] on icon "Play Audio" at bounding box center [763, 457] width 50 height 50
click at [775, 454] on icon "Pause Audio" at bounding box center [763, 457] width 50 height 50
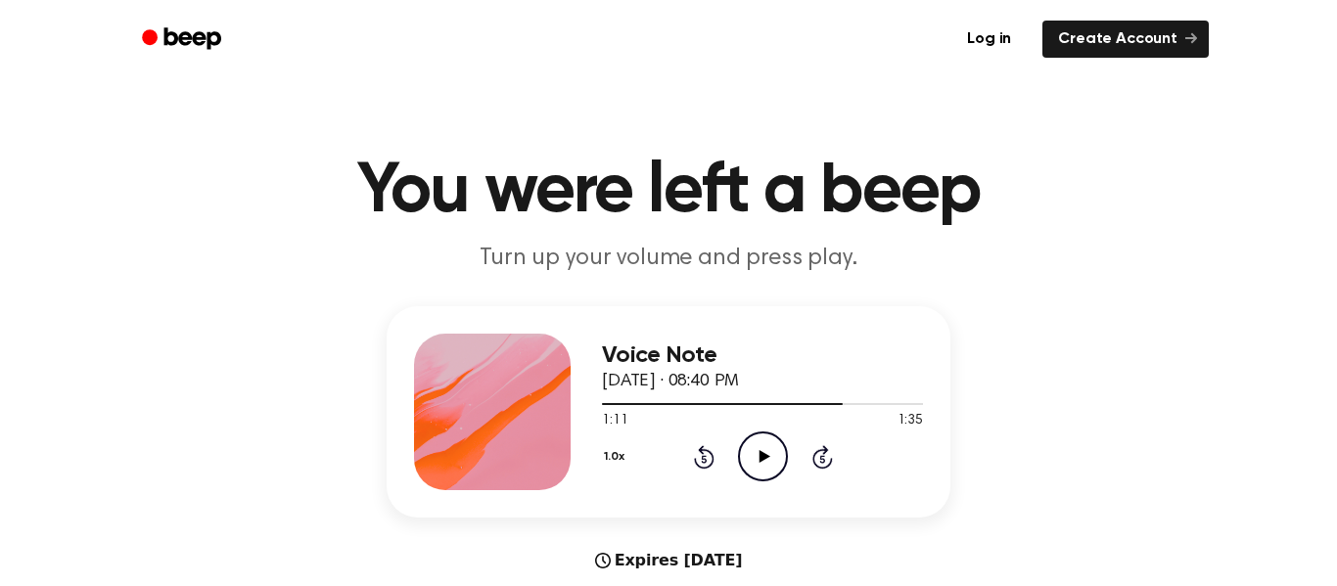
click at [708, 452] on icon at bounding box center [704, 456] width 21 height 23
click at [744, 456] on icon "Play Audio" at bounding box center [763, 457] width 50 height 50
click at [744, 456] on icon "Pause Audio" at bounding box center [763, 457] width 50 height 50
click at [744, 456] on icon "Play Audio" at bounding box center [763, 457] width 50 height 50
click at [765, 451] on icon at bounding box center [762, 456] width 9 height 13
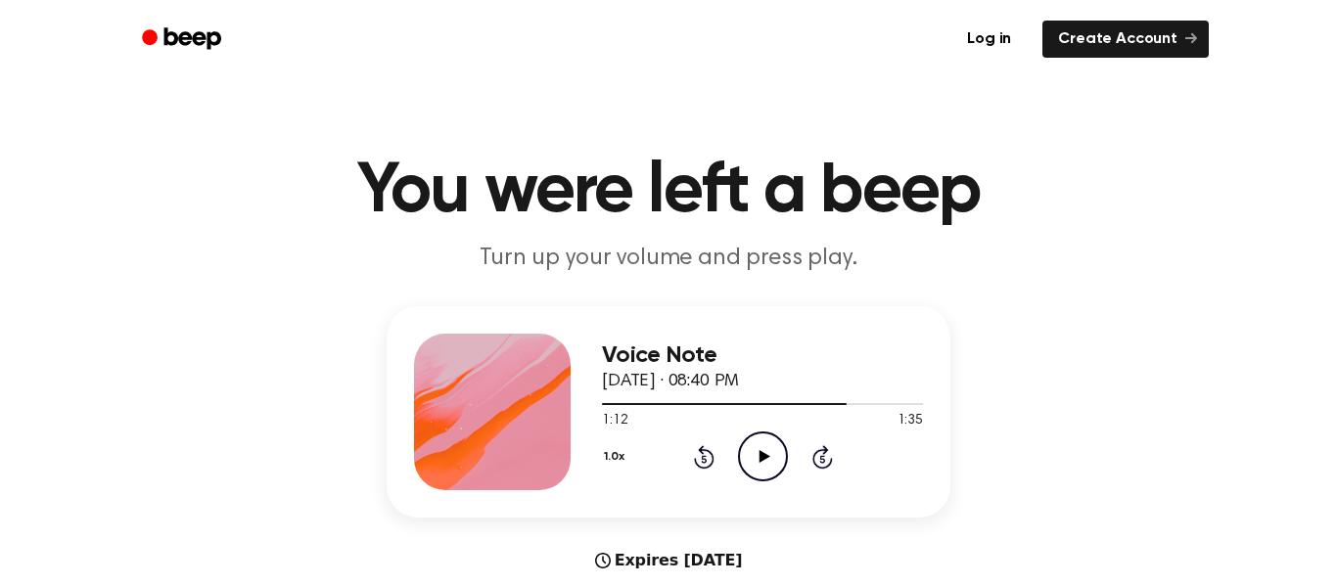
click at [765, 451] on icon "Play Audio" at bounding box center [763, 457] width 50 height 50
click at [765, 451] on icon at bounding box center [762, 456] width 9 height 13
click at [765, 451] on icon "Play Audio" at bounding box center [763, 457] width 50 height 50
click at [763, 453] on icon at bounding box center [762, 456] width 9 height 13
click at [707, 459] on icon "Rewind 5 seconds" at bounding box center [704, 456] width 22 height 25
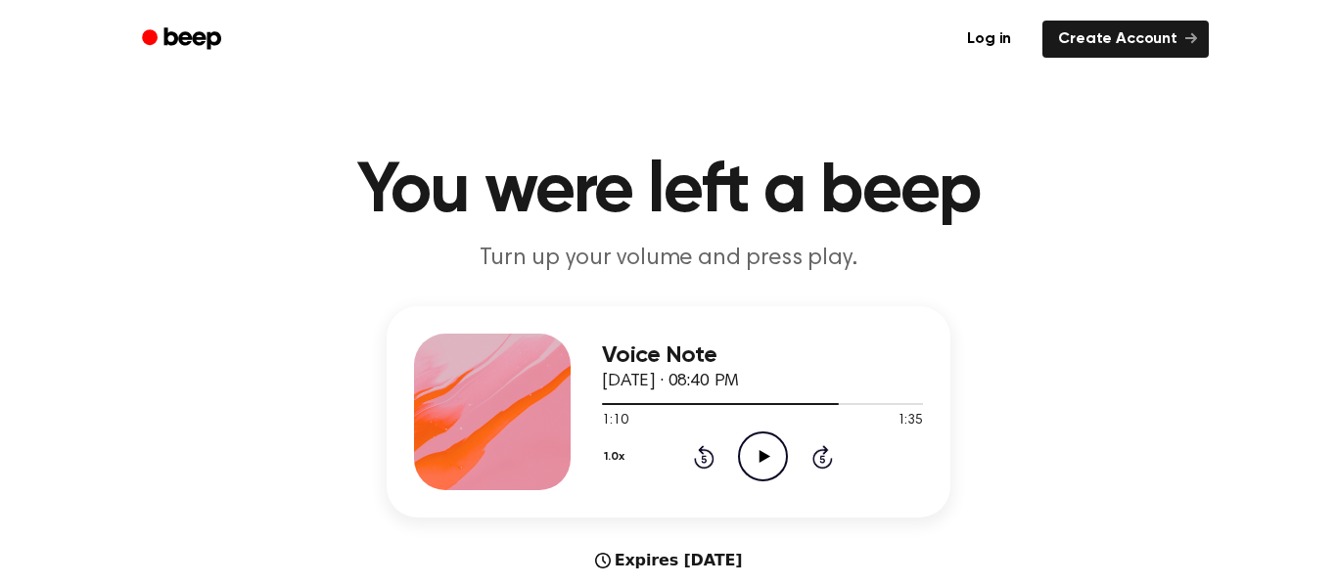
click at [745, 458] on icon "Play Audio" at bounding box center [763, 457] width 50 height 50
